Goal: Navigation & Orientation: Find specific page/section

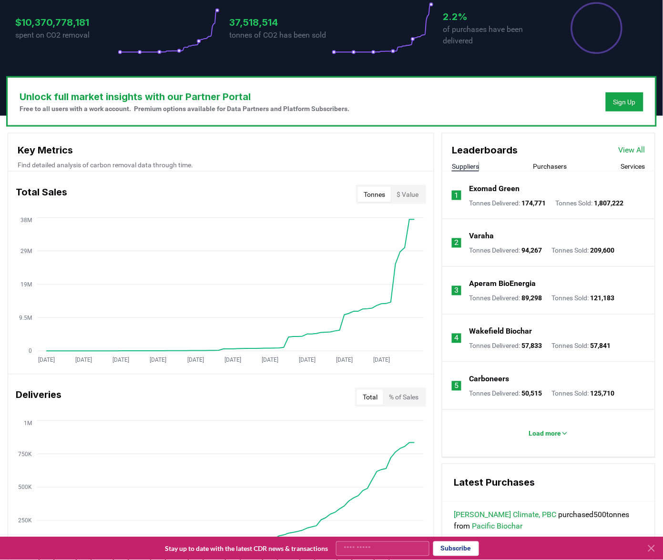
scroll to position [218, 0]
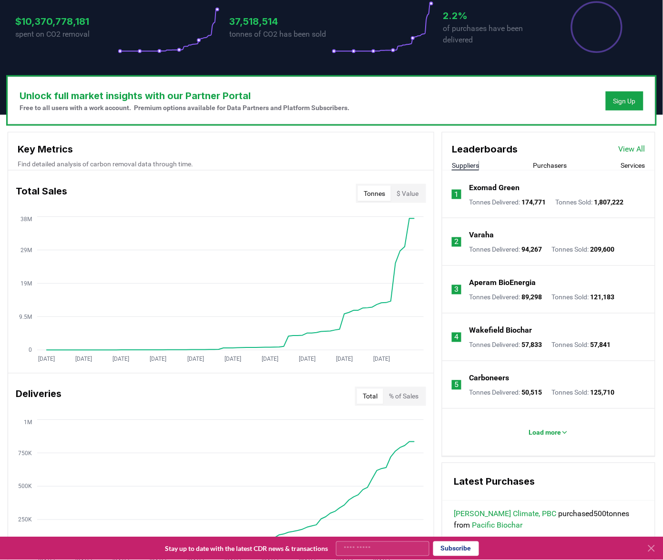
click at [630, 144] on link "View All" at bounding box center [632, 149] width 27 height 11
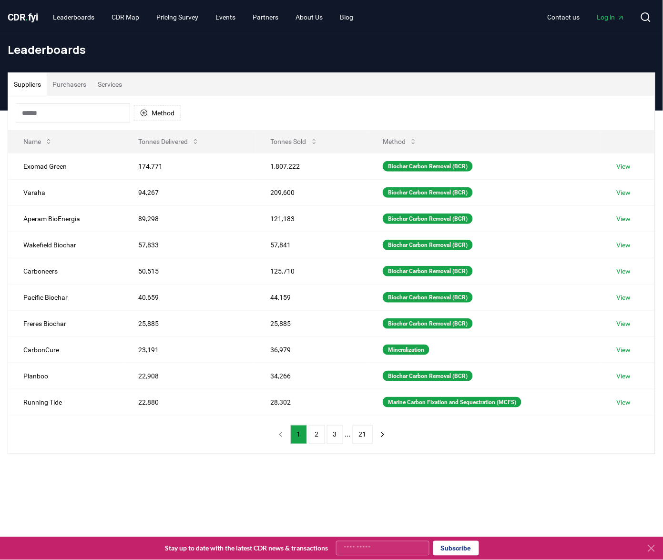
click at [67, 82] on button "Purchasers" at bounding box center [69, 84] width 45 height 23
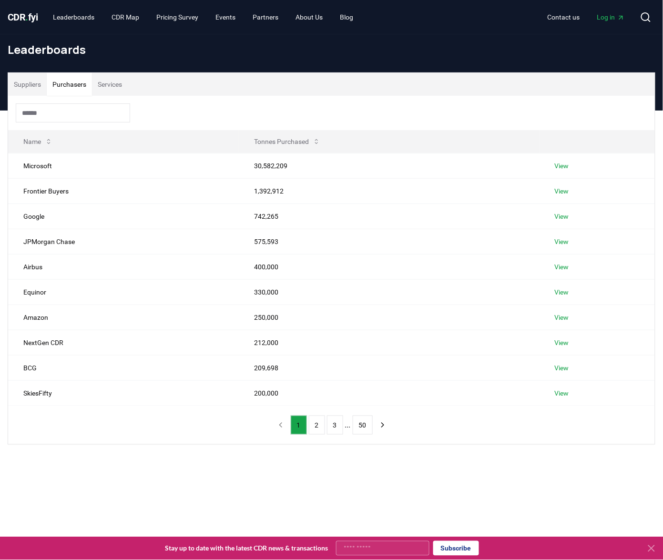
click at [19, 84] on button "Suppliers" at bounding box center [27, 84] width 39 height 23
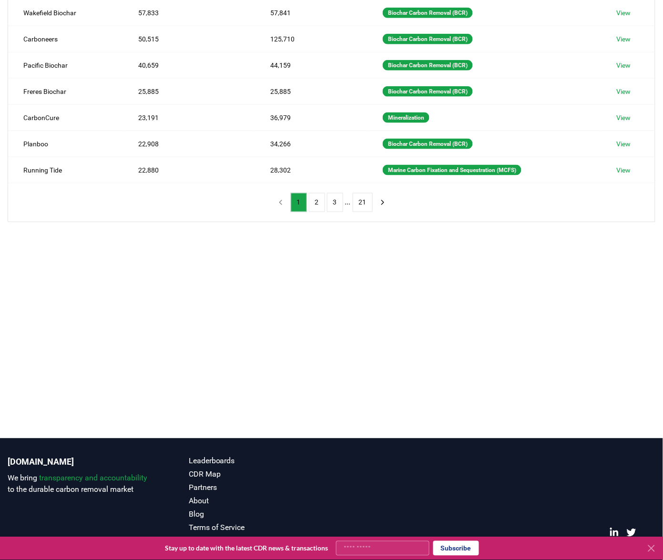
scroll to position [229, 0]
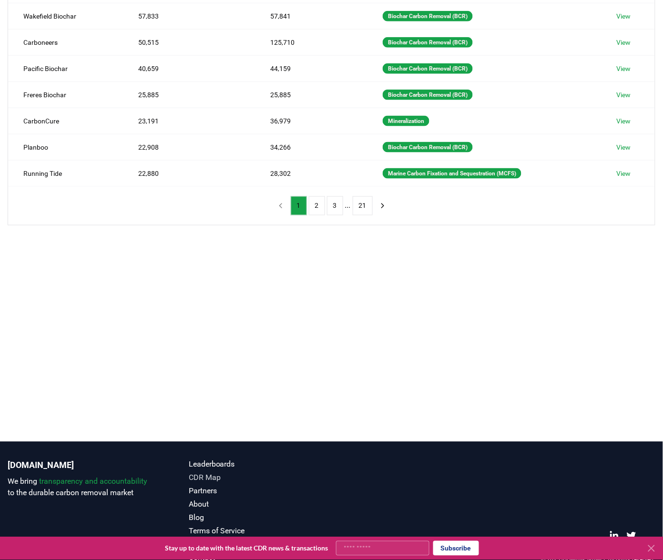
click at [211, 478] on link "CDR Map" at bounding box center [260, 478] width 143 height 11
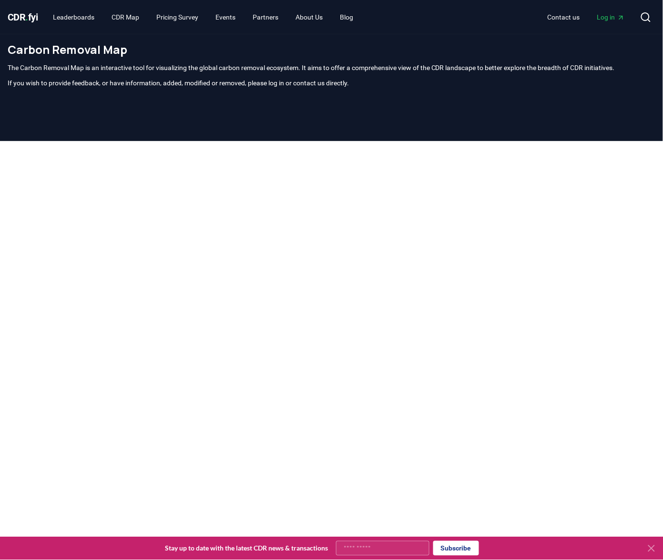
click at [652, 547] on icon at bounding box center [651, 548] width 11 height 11
